Goal: Information Seeking & Learning: Learn about a topic

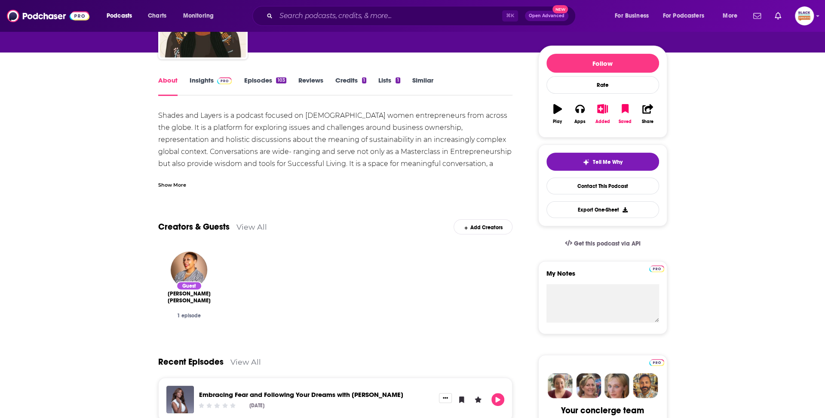
scroll to position [356, 0]
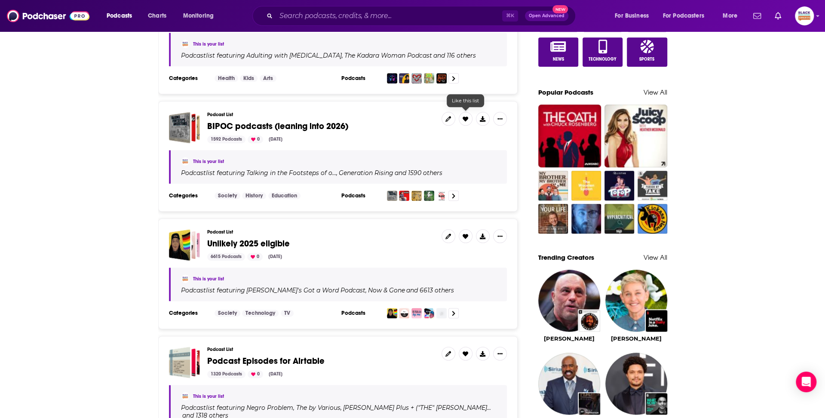
scroll to position [689, 0]
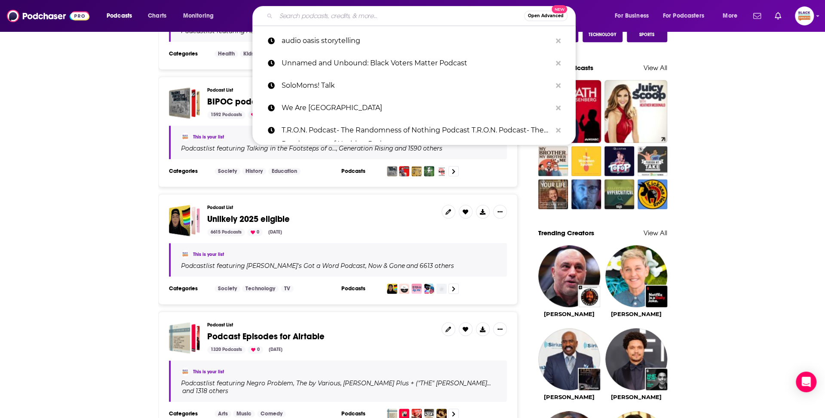
click at [356, 18] on input "Search podcasts, credits, & more..." at bounding box center [400, 16] width 248 height 14
paste input "Successful Toy Podcast"
type input "Successful Toy Podcast"
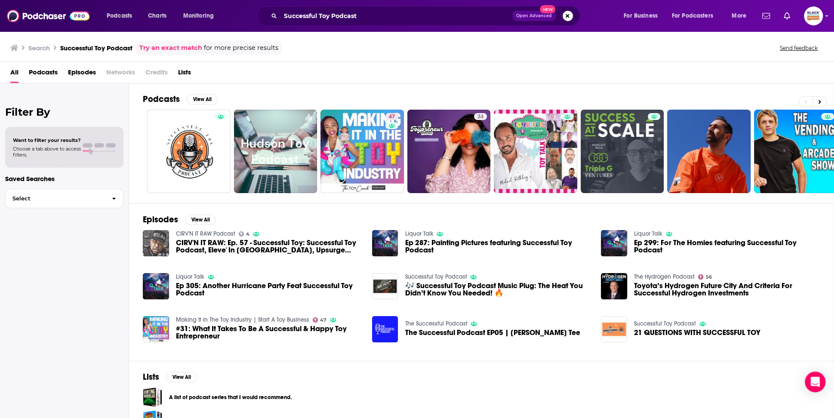
click at [152, 240] on img "CIRV'N IT RAW: Ep. 57 - Successful Toy: Successful Toy Podcast, Eleve' In Italy…" at bounding box center [156, 243] width 26 height 26
click at [818, 100] on icon at bounding box center [819, 102] width 3 height 6
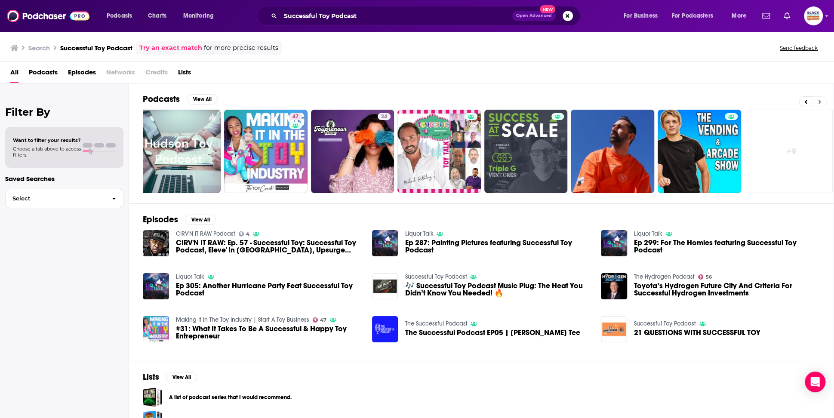
scroll to position [0, 99]
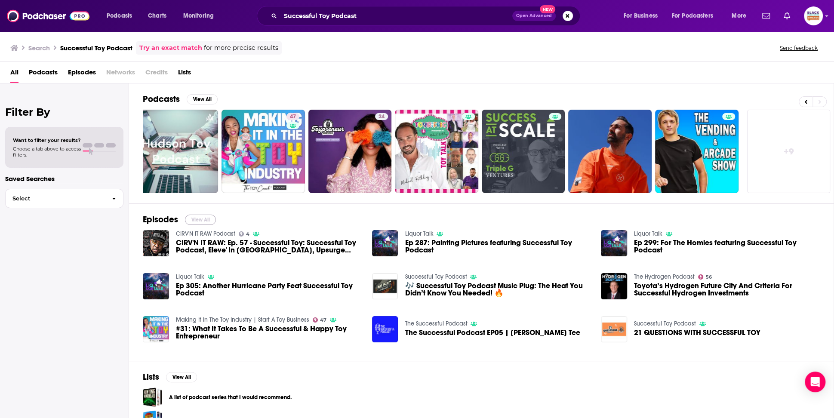
click at [203, 215] on button "View All" at bounding box center [200, 220] width 31 height 10
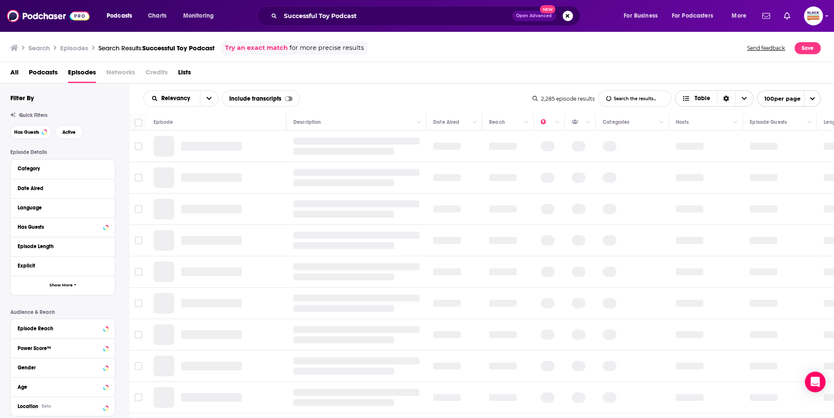
click at [698, 101] on span "Table" at bounding box center [701, 98] width 15 height 6
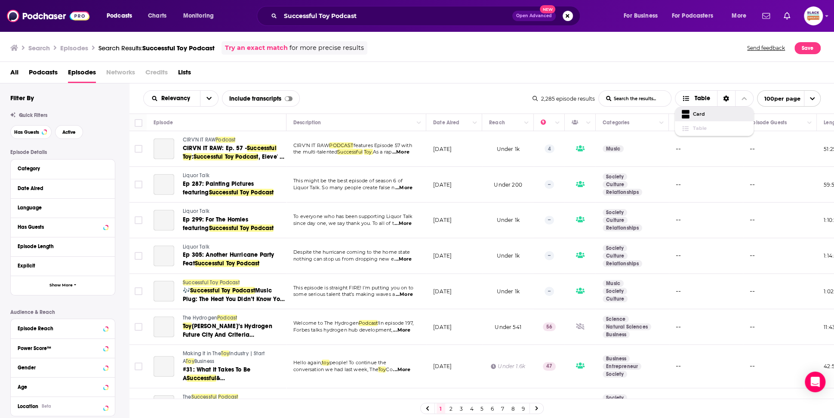
click at [683, 73] on div "All Podcasts Episodes Networks Credits Lists" at bounding box center [418, 74] width 817 height 18
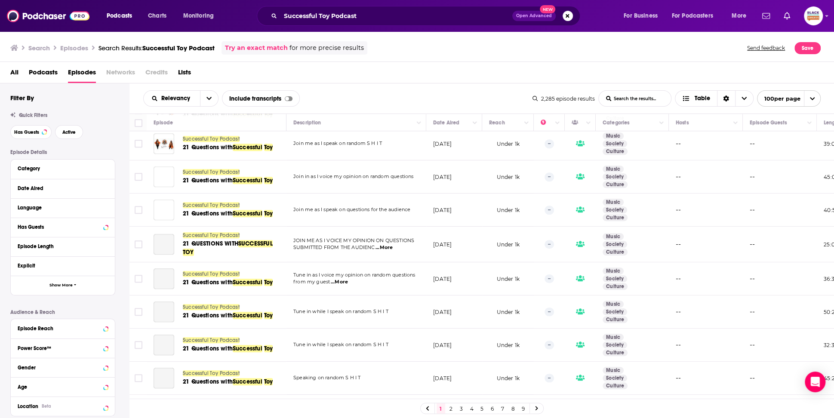
scroll to position [600, 0]
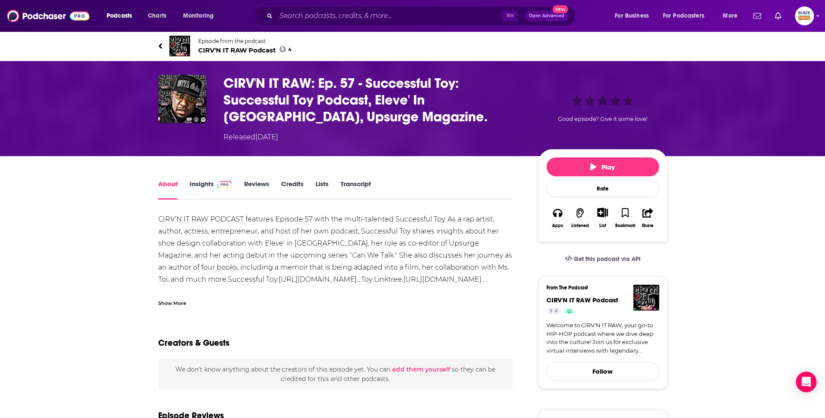
click at [178, 45] on img at bounding box center [179, 46] width 21 height 21
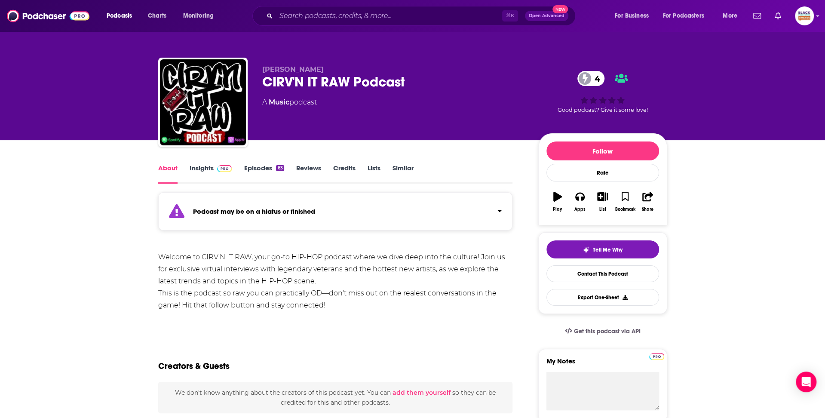
click at [426, 205] on div "Podcast may be on a hiatus or finished" at bounding box center [335, 211] width 355 height 38
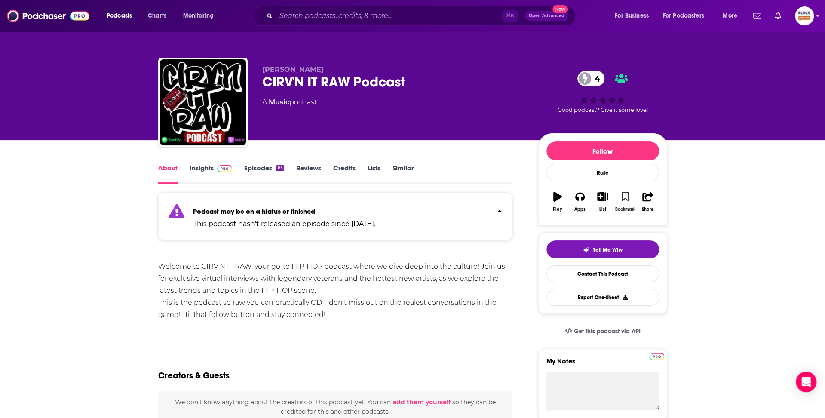
click at [624, 192] on icon "button" at bounding box center [625, 196] width 7 height 9
click at [605, 197] on icon "button" at bounding box center [602, 196] width 11 height 9
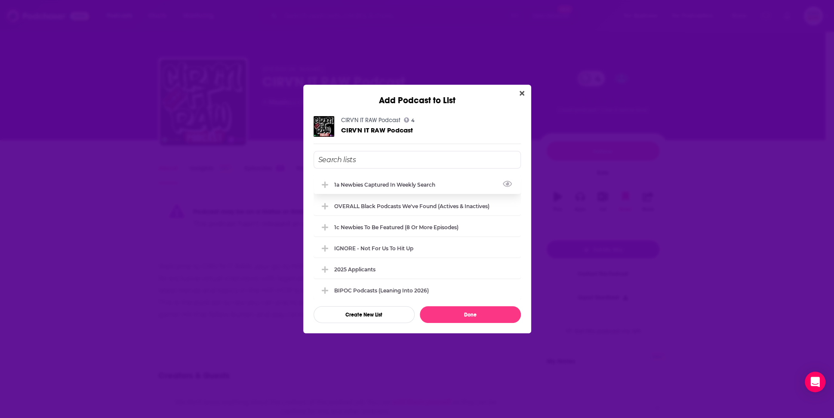
click at [370, 187] on div "1a Newbies captured in weekly search" at bounding box center [416, 184] width 207 height 19
click at [364, 207] on div "OVERALL Black podcasts we've found (actives & inactives)" at bounding box center [414, 206] width 160 height 6
click at [364, 187] on div "1a Newbies captured in weekly search" at bounding box center [387, 184] width 106 height 6
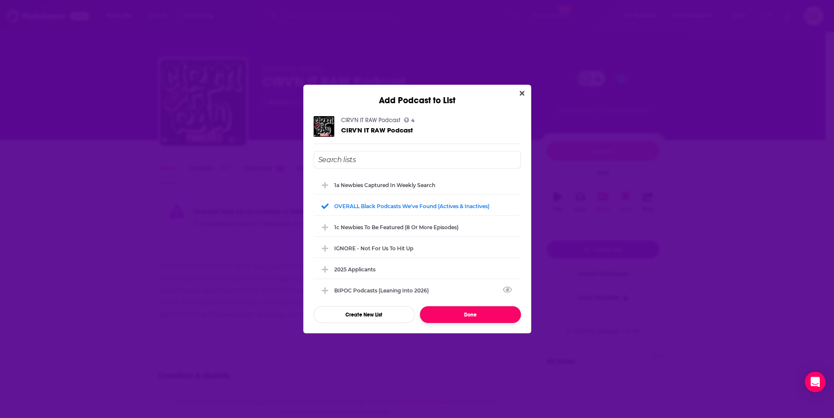
click at [482, 316] on button "Done" at bounding box center [470, 314] width 101 height 17
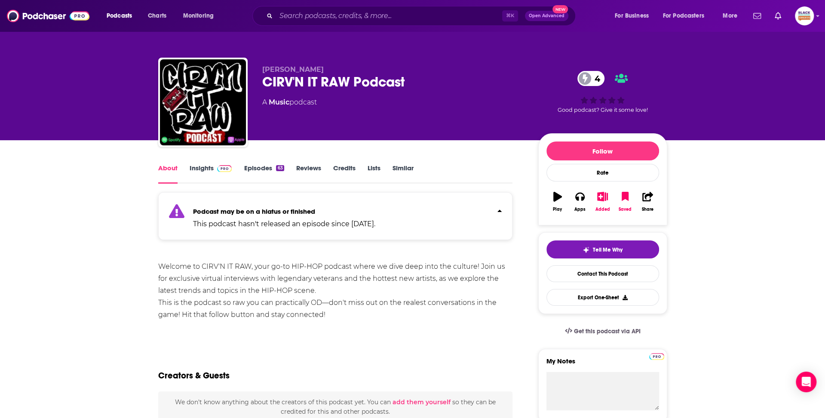
click at [397, 168] on link "Similar" at bounding box center [403, 174] width 21 height 20
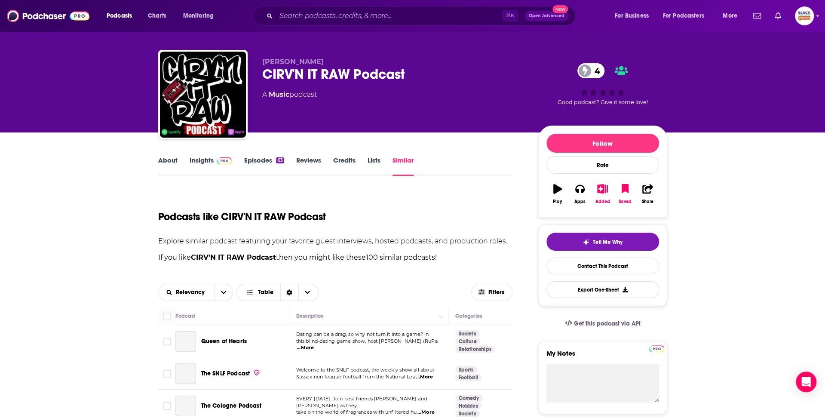
scroll to position [144, 0]
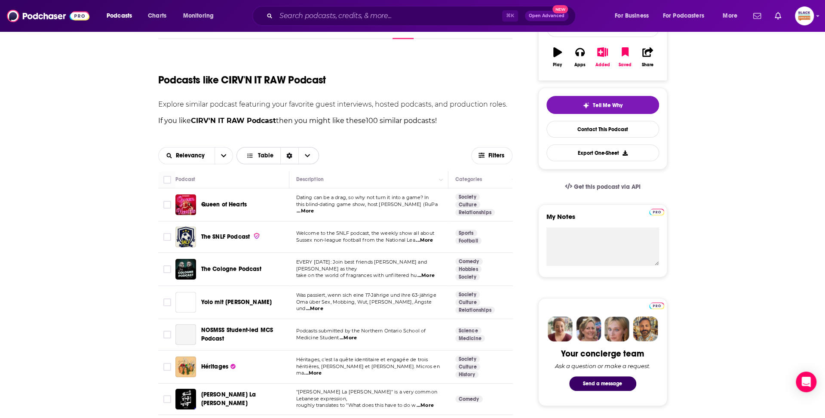
click at [258, 158] on span "Table" at bounding box center [265, 156] width 15 height 6
click at [261, 183] on span "Gallery" at bounding box center [283, 185] width 58 height 5
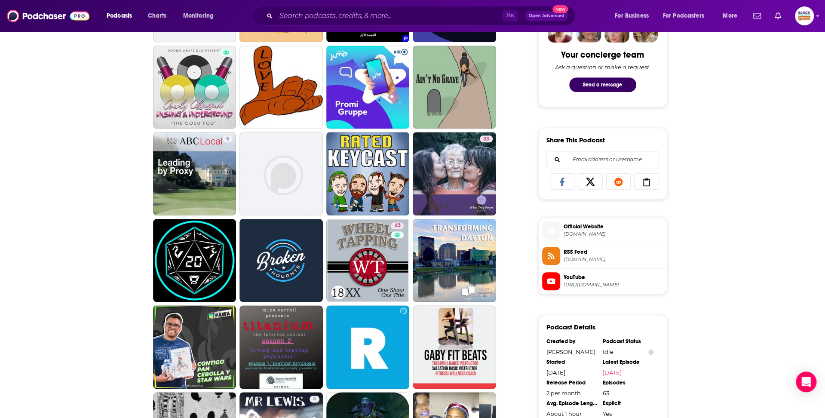
scroll to position [444, 0]
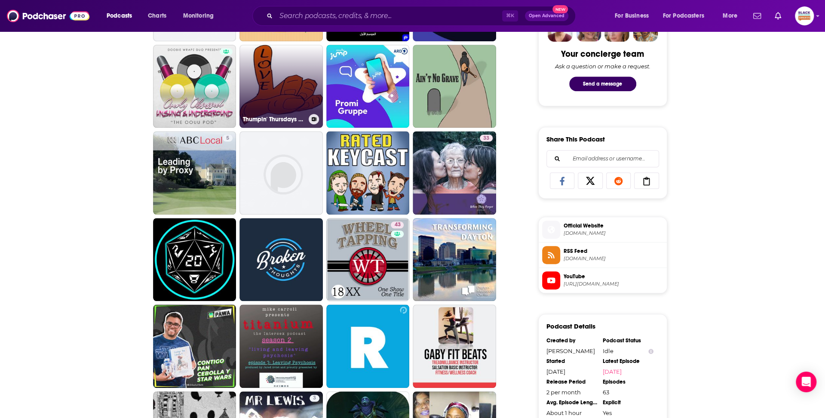
click at [287, 97] on link "Thumpin' Thursdays Radio Show w/1LOVE™" at bounding box center [281, 86] width 83 height 83
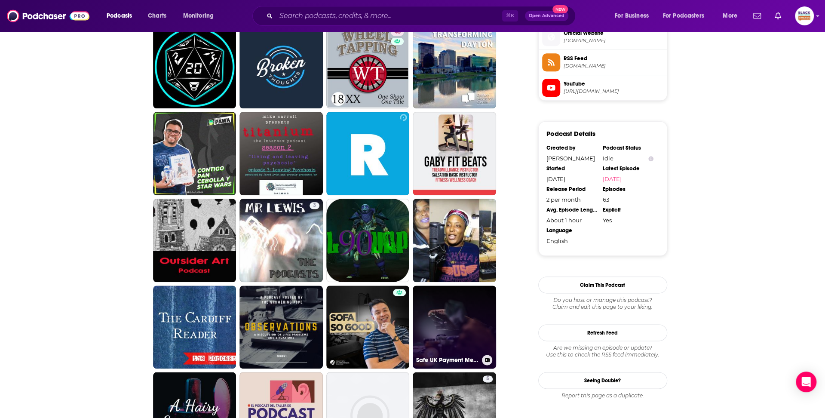
scroll to position [644, 0]
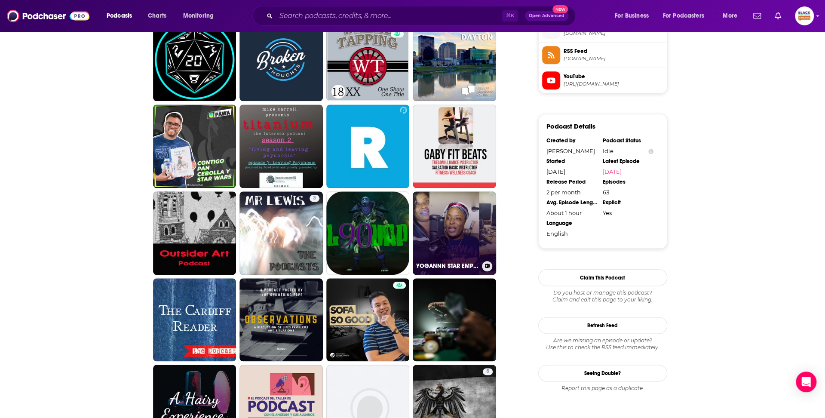
click at [453, 259] on link "YOGANNN STAR EMPIRE TV's Podcast _SEXYKAYDA" at bounding box center [454, 232] width 83 height 83
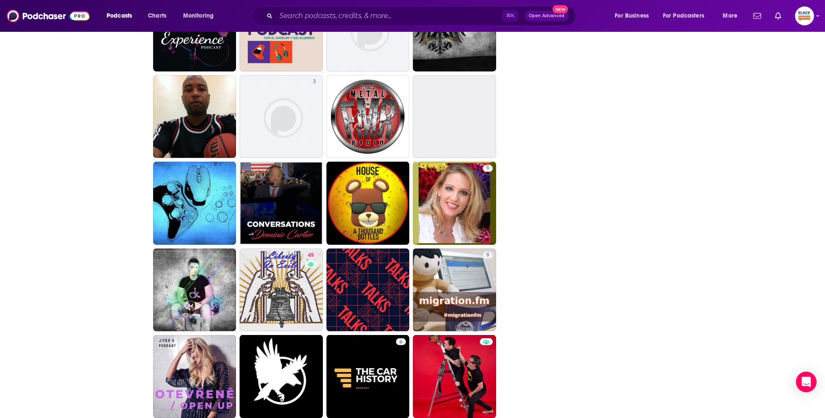
scroll to position [1066, 0]
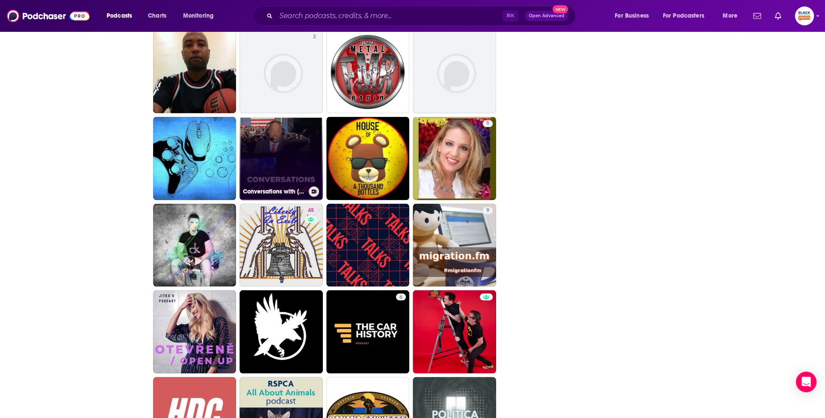
click at [287, 146] on link "Conversations with [PERSON_NAME]" at bounding box center [281, 158] width 83 height 83
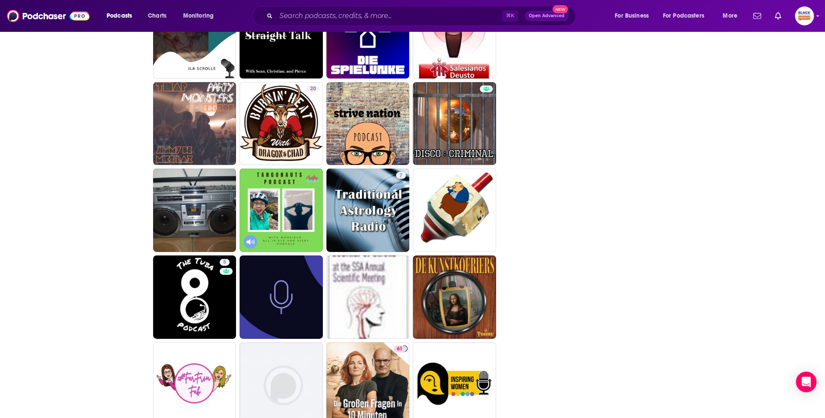
scroll to position [1967, 0]
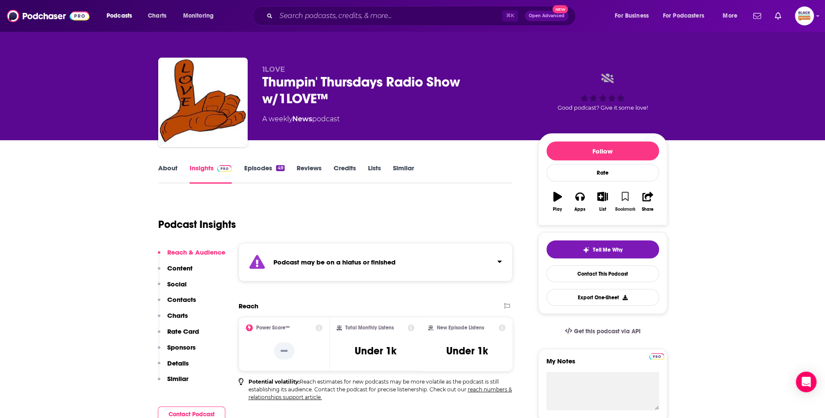
click at [622, 197] on icon "button" at bounding box center [625, 196] width 7 height 9
click at [601, 197] on icon "button" at bounding box center [602, 196] width 11 height 9
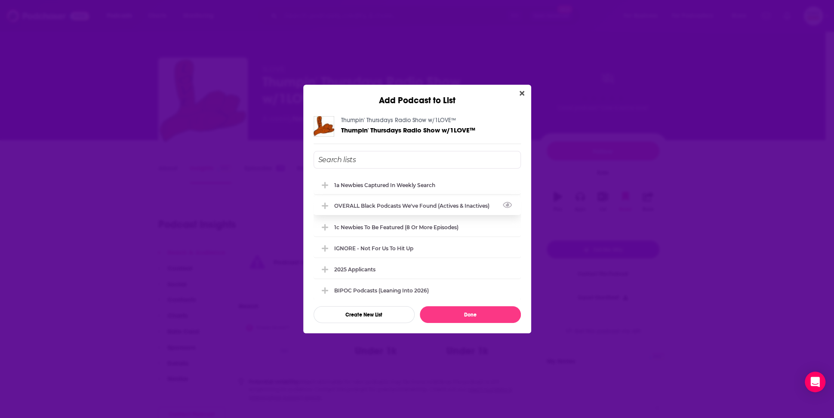
drag, startPoint x: 403, startPoint y: 203, endPoint x: 442, endPoint y: 270, distance: 77.1
click at [403, 203] on div "OVERALL Black podcasts we've found (actives & inactives)" at bounding box center [414, 206] width 160 height 6
click at [464, 319] on button "Done" at bounding box center [470, 314] width 101 height 17
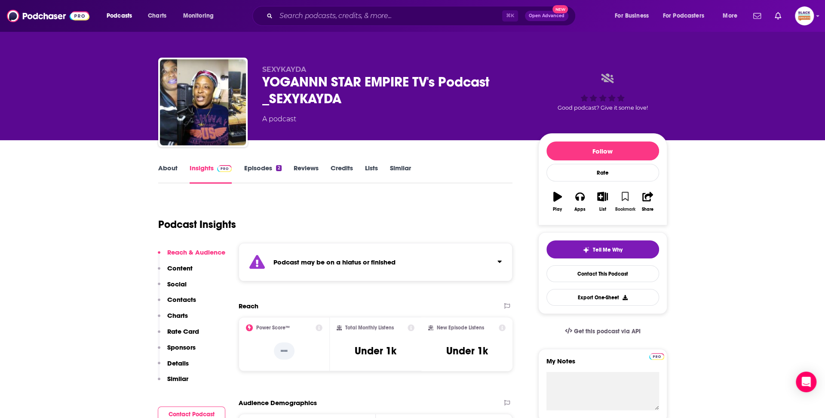
drag, startPoint x: 627, startPoint y: 197, endPoint x: 617, endPoint y: 200, distance: 10.5
click at [623, 198] on icon "button" at bounding box center [625, 196] width 7 height 9
click at [612, 200] on button "List" at bounding box center [602, 201] width 22 height 31
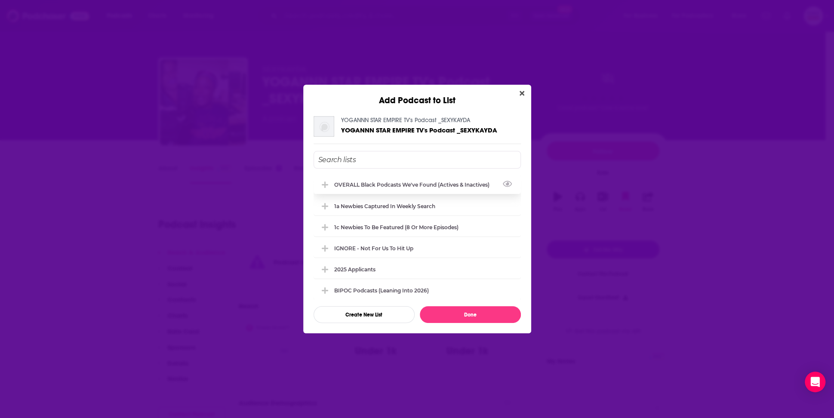
click at [402, 187] on div "OVERALL Black podcasts we've found (actives & inactives)" at bounding box center [414, 184] width 160 height 6
click at [479, 316] on button "Done" at bounding box center [470, 314] width 101 height 17
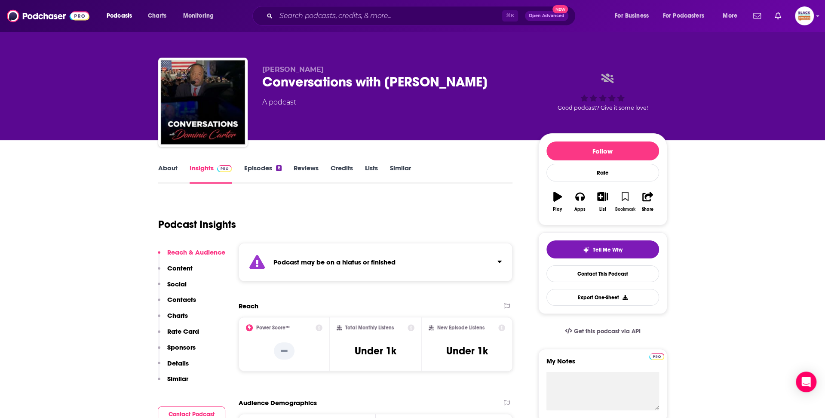
drag, startPoint x: 625, startPoint y: 196, endPoint x: 614, endPoint y: 197, distance: 10.8
click at [624, 196] on icon "button" at bounding box center [625, 196] width 7 height 9
click at [603, 197] on icon "button" at bounding box center [602, 196] width 11 height 9
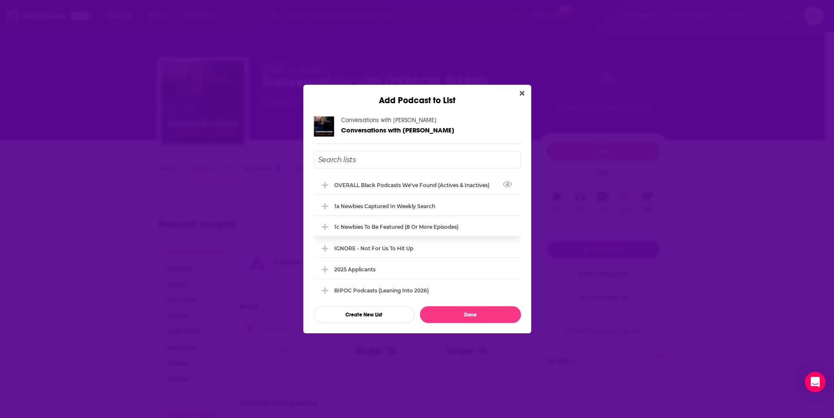
click at [401, 181] on div "OVERALL Black podcasts we've found (actives & inactives)" at bounding box center [416, 184] width 207 height 19
drag, startPoint x: 473, startPoint y: 313, endPoint x: 478, endPoint y: 298, distance: 16.7
click at [473, 313] on button "Done" at bounding box center [470, 314] width 101 height 17
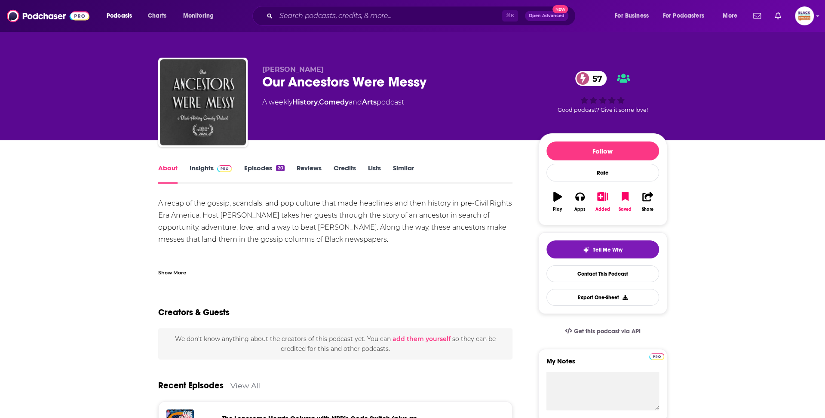
click at [169, 272] on div "Show More" at bounding box center [172, 272] width 28 height 8
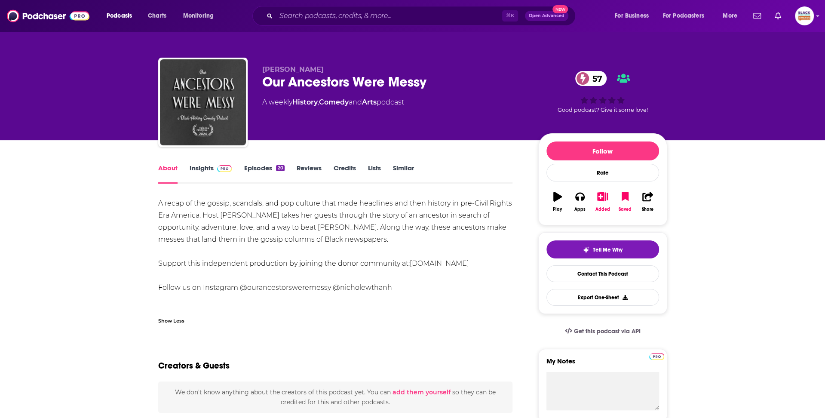
click at [259, 174] on link "Episodes 20" at bounding box center [264, 174] width 40 height 20
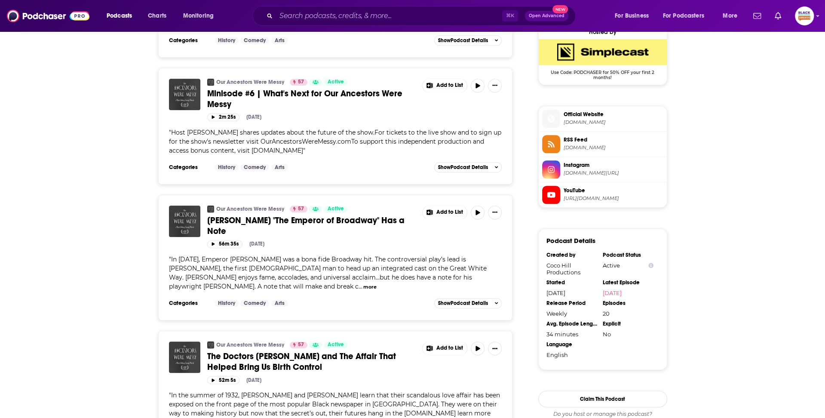
scroll to position [708, 0]
click at [221, 113] on button "2m 25s" at bounding box center [223, 117] width 32 height 8
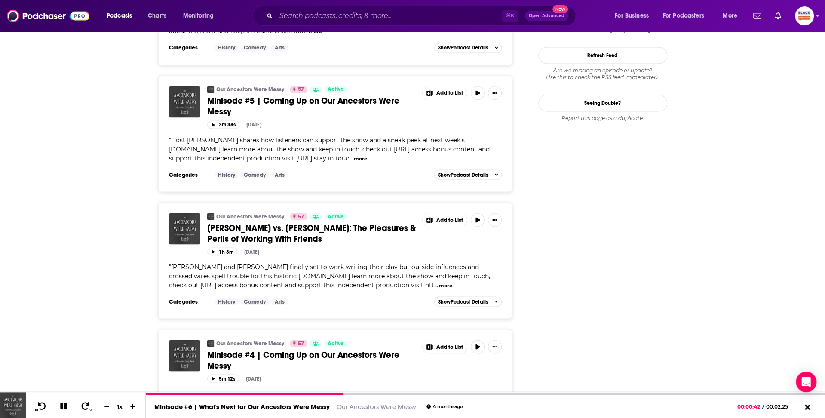
scroll to position [1144, 0]
